Goal: Find specific page/section

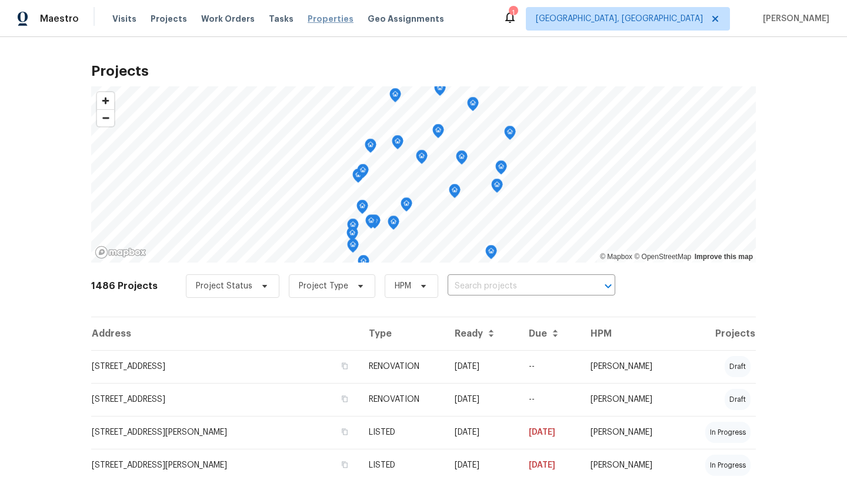
click at [316, 19] on span "Properties" at bounding box center [330, 19] width 46 height 12
